Goal: Entertainment & Leisure: Consume media (video, audio)

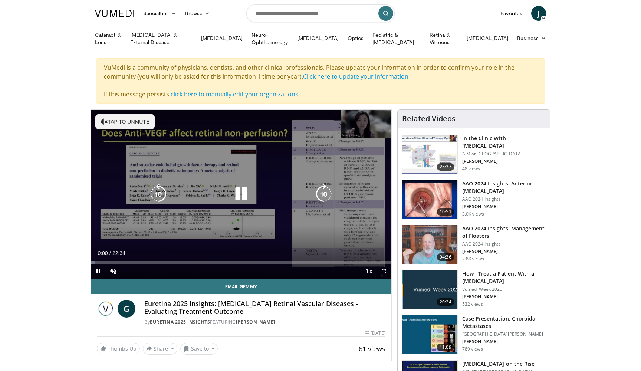
click at [142, 123] on button "Tap to unmute" at bounding box center [124, 121] width 59 height 15
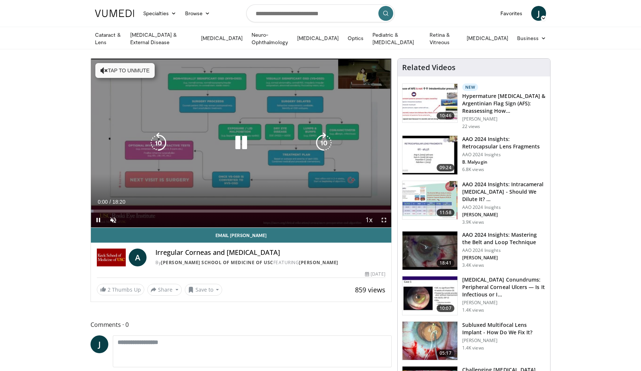
click at [138, 70] on button "Tap to unmute" at bounding box center [124, 70] width 59 height 15
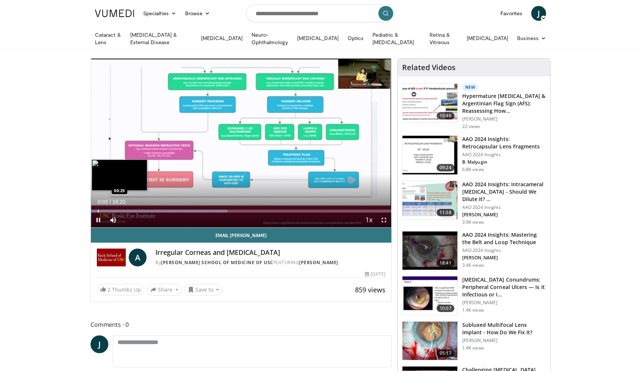
click at [98, 209] on div "Progress Bar" at bounding box center [98, 210] width 1 height 3
click at [102, 209] on div "Progress Bar" at bounding box center [102, 210] width 1 height 3
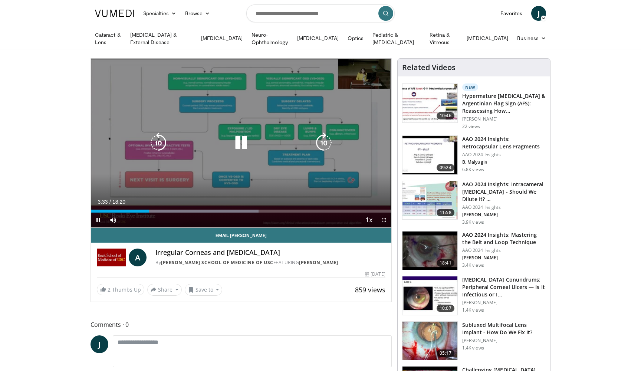
click at [241, 141] on icon "Video Player" at bounding box center [241, 142] width 21 height 21
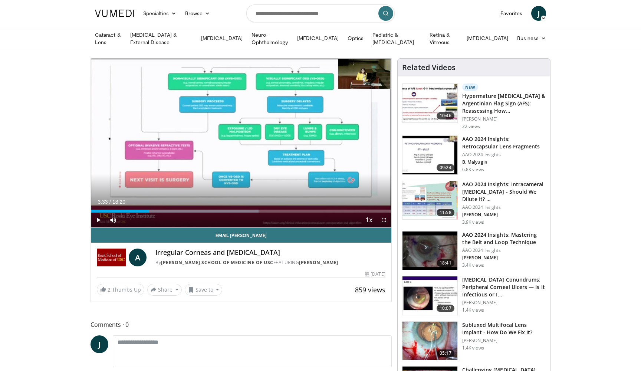
click at [98, 219] on span "Video Player" at bounding box center [98, 219] width 15 height 15
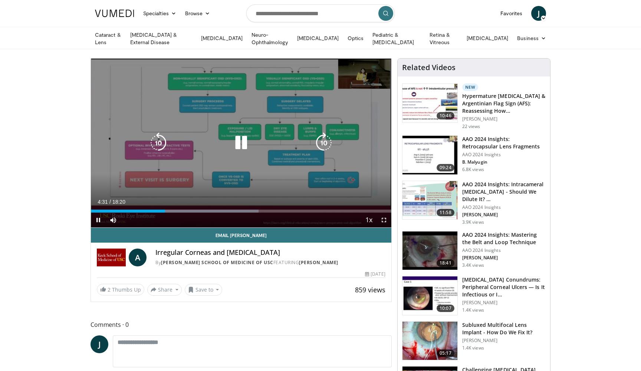
click at [234, 150] on icon "Video Player" at bounding box center [241, 142] width 21 height 21
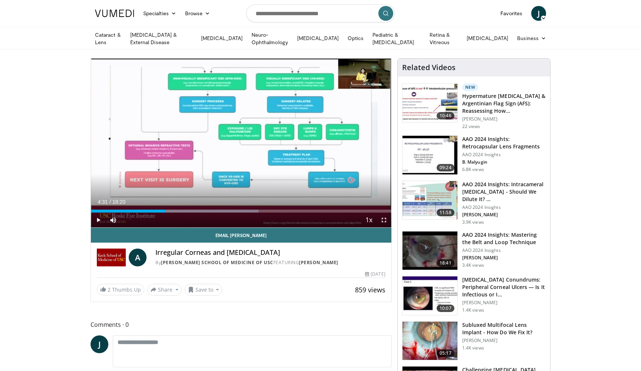
click at [384, 221] on span "Video Player" at bounding box center [383, 219] width 15 height 15
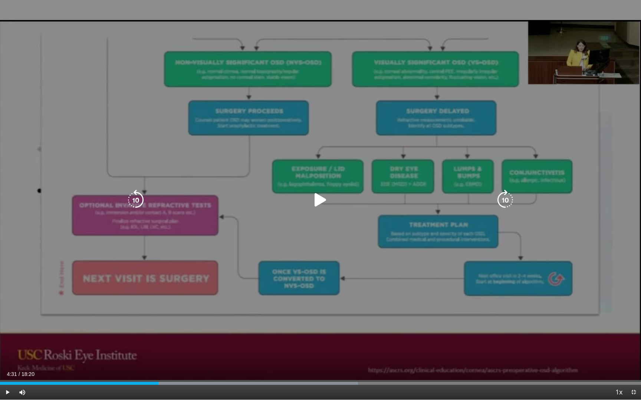
click at [468, 274] on div "10 seconds Tap to unmute" at bounding box center [320, 200] width 641 height 400
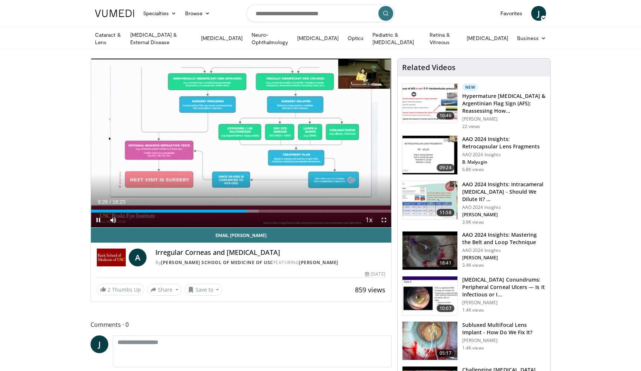
click at [387, 218] on span "Video Player" at bounding box center [383, 219] width 15 height 15
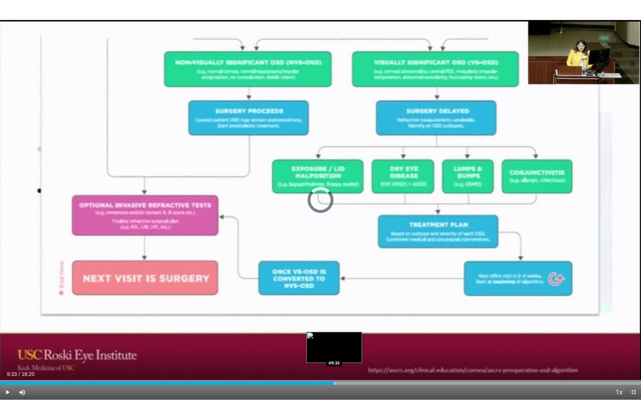
click at [334, 370] on div "Progress Bar" at bounding box center [334, 383] width 1 height 3
